Goal: Task Accomplishment & Management: Manage account settings

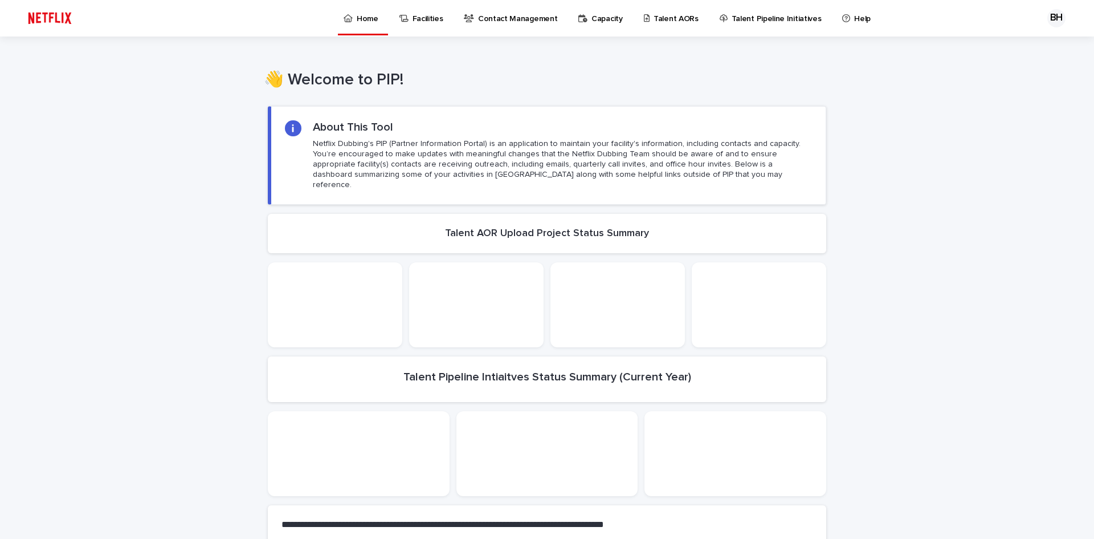
click at [602, 22] on p "Capacity" at bounding box center [607, 12] width 31 height 24
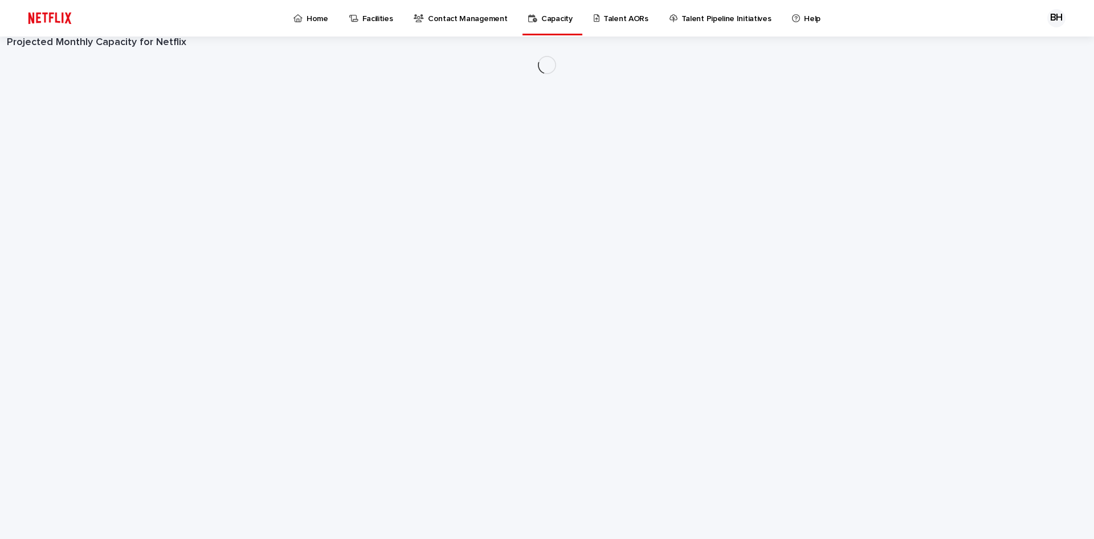
click at [612, 19] on p "Talent AORs" at bounding box center [626, 12] width 45 height 24
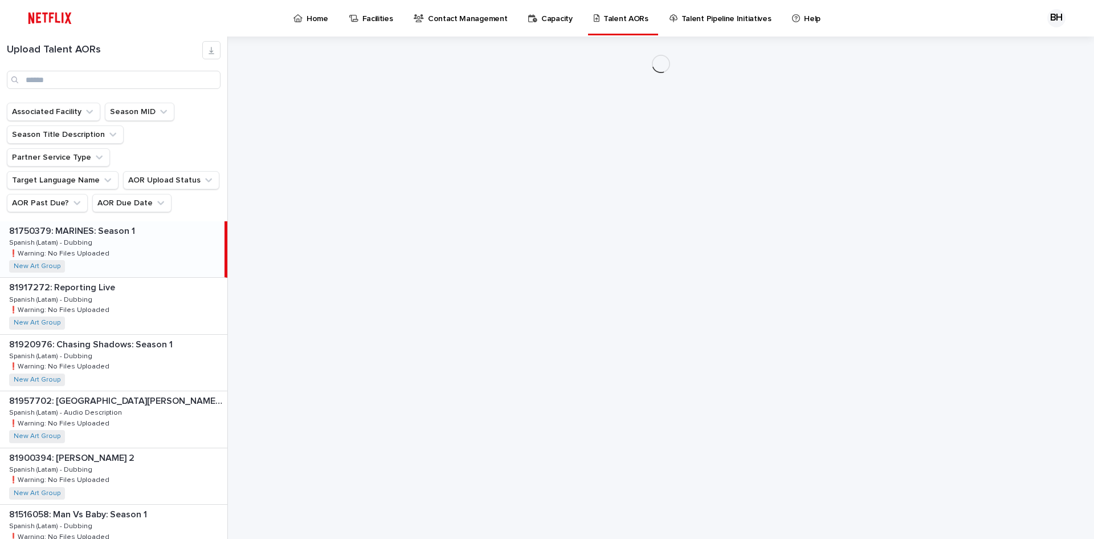
click at [618, 14] on p "Talent AORs" at bounding box center [626, 12] width 45 height 24
click at [76, 80] on input "Search" at bounding box center [114, 80] width 214 height 18
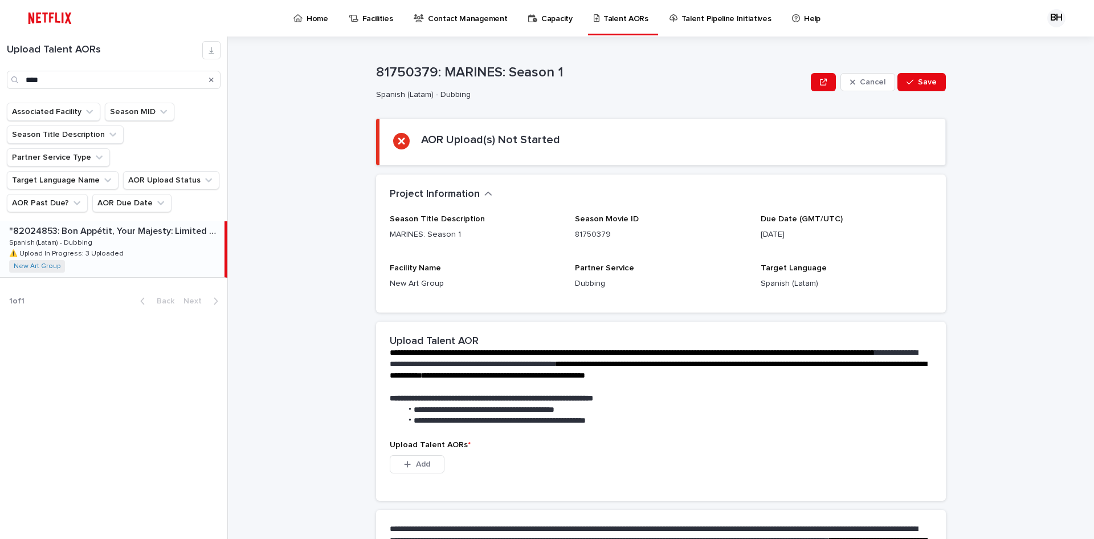
click at [154, 242] on div ""82024853: Bon Appétit, Your Majesty: Limited Series" "82024853: Bon Appétit, Y…" at bounding box center [112, 249] width 225 height 56
type input "***"
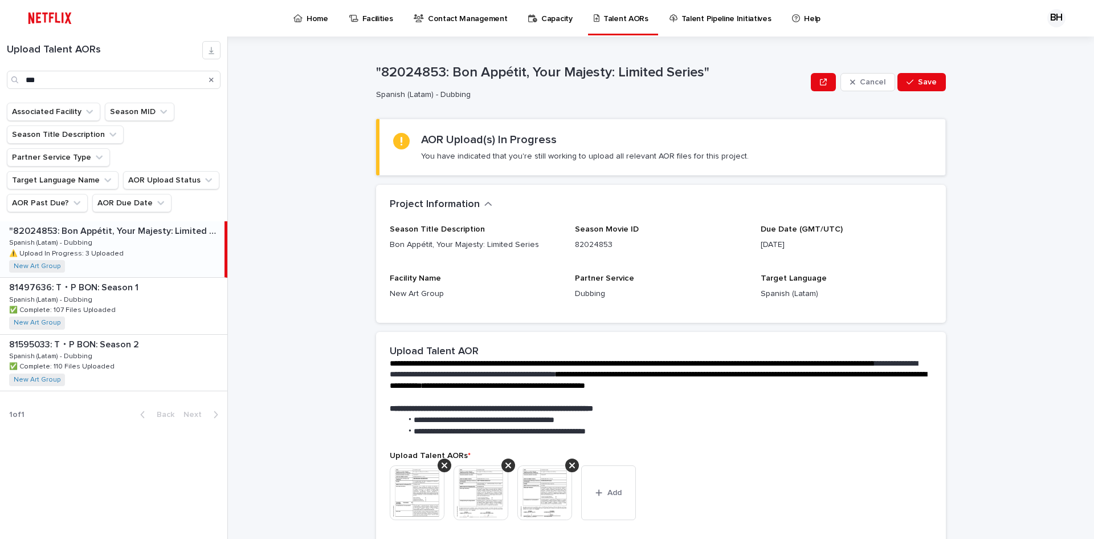
drag, startPoint x: 801, startPoint y: 217, endPoint x: 828, endPoint y: 255, distance: 46.2
click at [825, 254] on div "Due Date (GMT/UTC) [DATE]" at bounding box center [847, 242] width 172 height 35
click at [843, 244] on p "[DATE]" at bounding box center [847, 245] width 172 height 12
drag, startPoint x: 812, startPoint y: 245, endPoint x: 742, endPoint y: 242, distance: 69.6
click at [742, 242] on div "Season Title Description Bon Appétit, Your Majesty: Limited Series Season Movie…" at bounding box center [661, 267] width 543 height 84
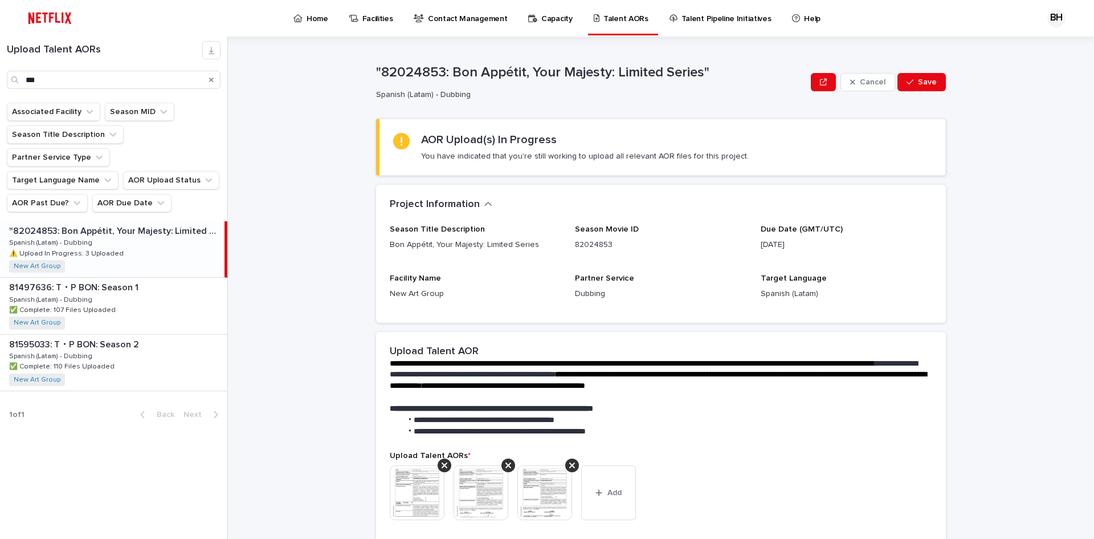
click at [890, 236] on div "Due Date (GMT/UTC) [DATE]" at bounding box center [847, 242] width 172 height 35
drag, startPoint x: 824, startPoint y: 249, endPoint x: 762, endPoint y: 247, distance: 62.2
click at [762, 247] on p "[DATE]" at bounding box center [847, 245] width 172 height 12
click at [870, 235] on div "Due Date (GMT/UTC) [DATE]" at bounding box center [847, 242] width 172 height 35
drag, startPoint x: 763, startPoint y: 238, endPoint x: 758, endPoint y: 229, distance: 11.2
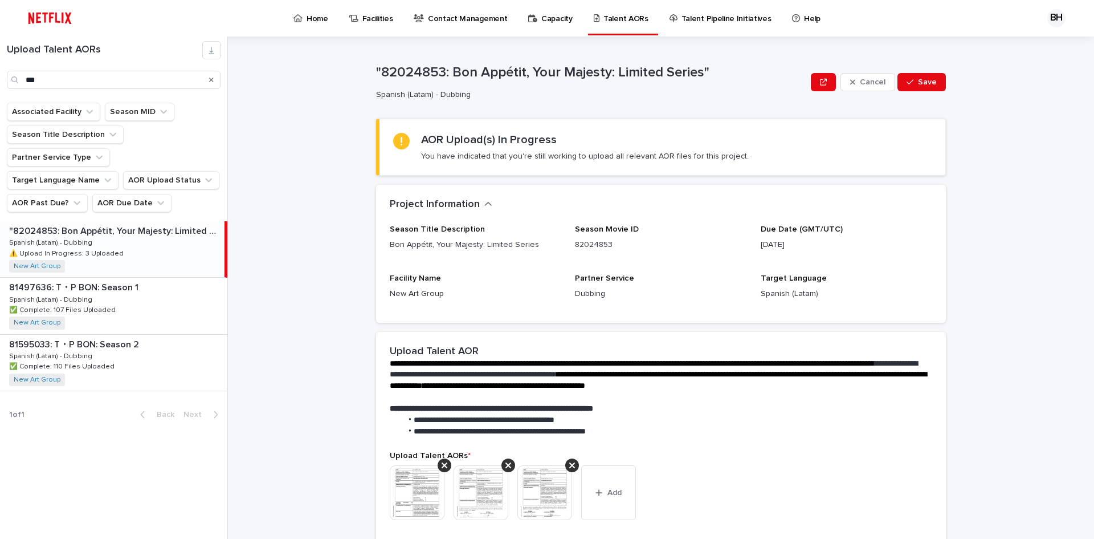
click at [761, 229] on div "Due Date (GMT/UTC) [DATE]" at bounding box center [847, 242] width 172 height 35
drag, startPoint x: 82, startPoint y: 71, endPoint x: -43, endPoint y: 87, distance: 126.4
click at [0, 87] on html "Home Facilities Contact Management Capacity Talent AORs Talent Pipeline Initiat…" at bounding box center [547, 269] width 1094 height 539
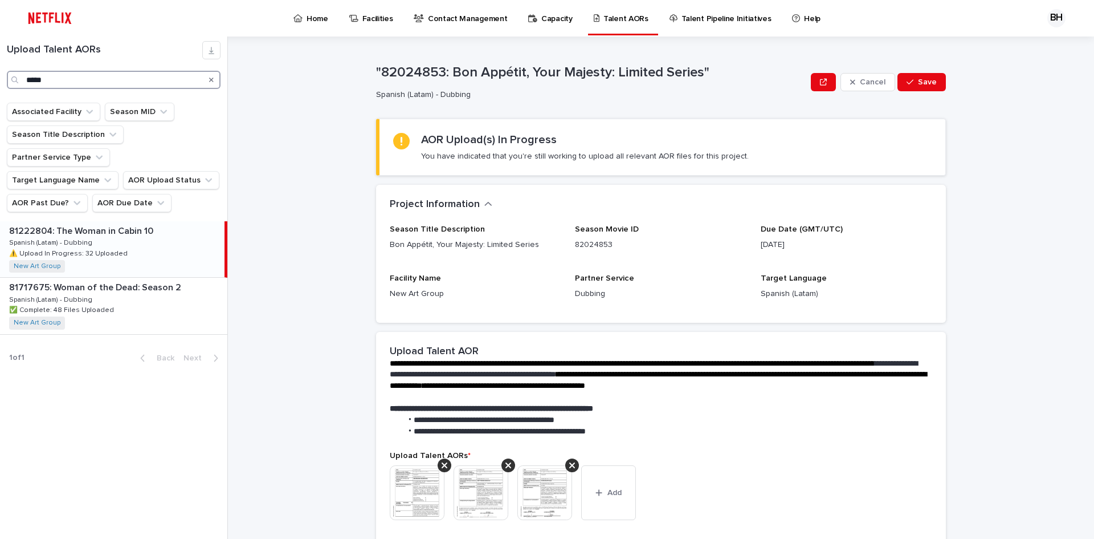
type input "*****"
click at [165, 241] on div "81222804: The Woman in Cabin 10 81222804: The Woman in Cabin 10 Spanish (Latam)…" at bounding box center [112, 249] width 225 height 56
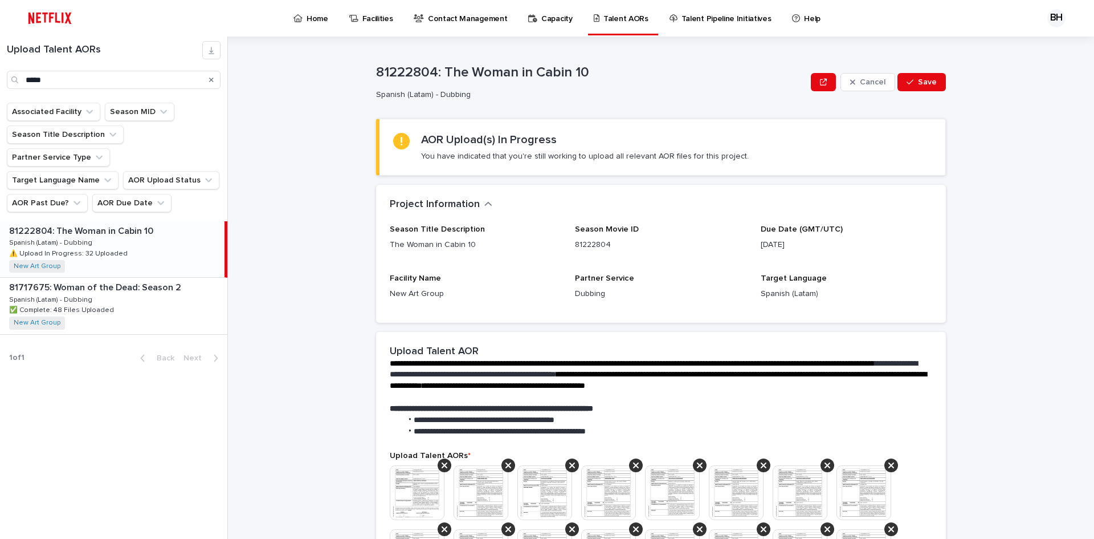
click at [180, 223] on div "81222804: The Woman in Cabin 10 81222804: The Woman in Cabin 10 Spanish (Latam)…" at bounding box center [112, 249] width 225 height 56
drag, startPoint x: 837, startPoint y: 246, endPoint x: 700, endPoint y: 243, distance: 136.8
click at [700, 243] on div "Season Title Description The Woman in Cabin 10 Season Movie ID 81222804 Due Dat…" at bounding box center [661, 267] width 543 height 84
